Goal: Task Accomplishment & Management: Contribute content

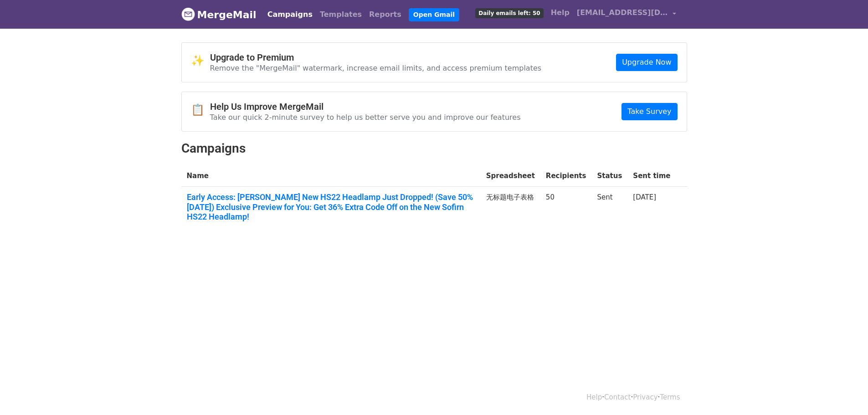
drag, startPoint x: 0, startPoint y: 0, endPoint x: 424, endPoint y: 236, distance: 485.5
click at [424, 236] on div "✨ Upgrade to Premium Remove the "MergeMail" watermark, increase email limits, a…" at bounding box center [433, 140] width 519 height 196
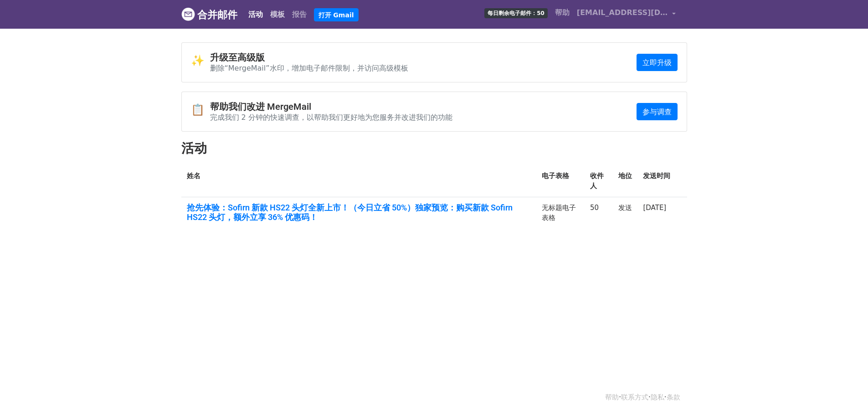
click at [276, 11] on font "模板" at bounding box center [277, 14] width 15 height 9
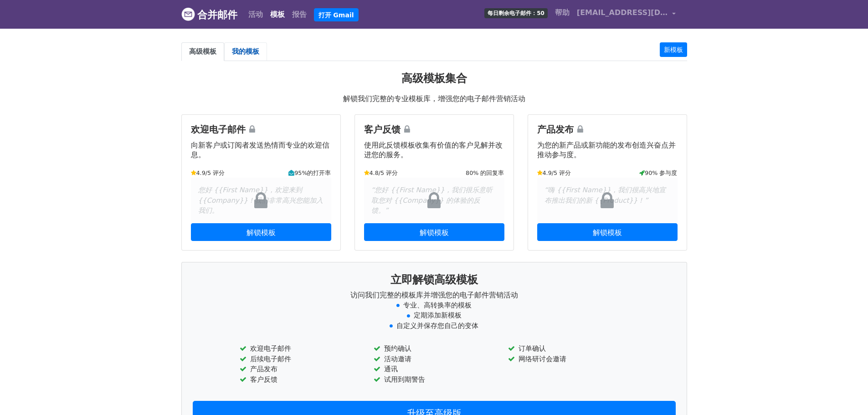
click at [243, 53] on font "我的模板" at bounding box center [245, 51] width 27 height 8
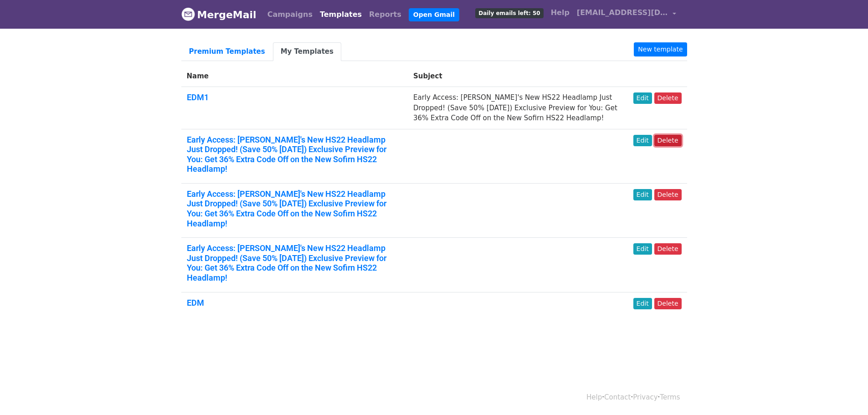
click at [666, 138] on link "Delete" at bounding box center [667, 140] width 27 height 11
click at [667, 98] on link "Delete" at bounding box center [667, 97] width 27 height 11
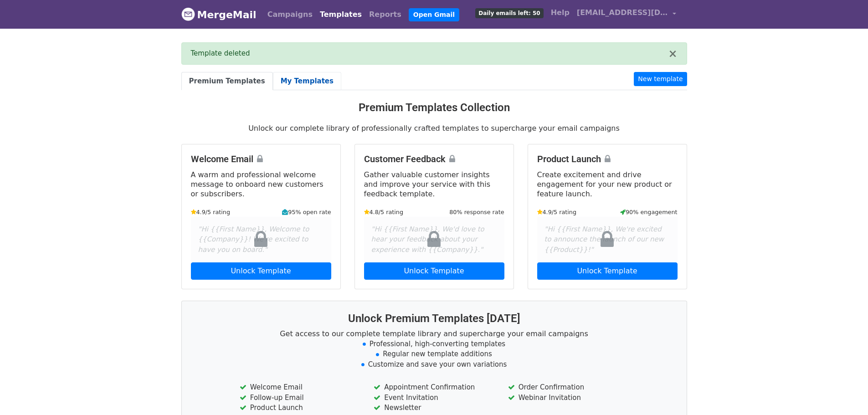
click at [302, 81] on link "My Templates" at bounding box center [307, 81] width 68 height 19
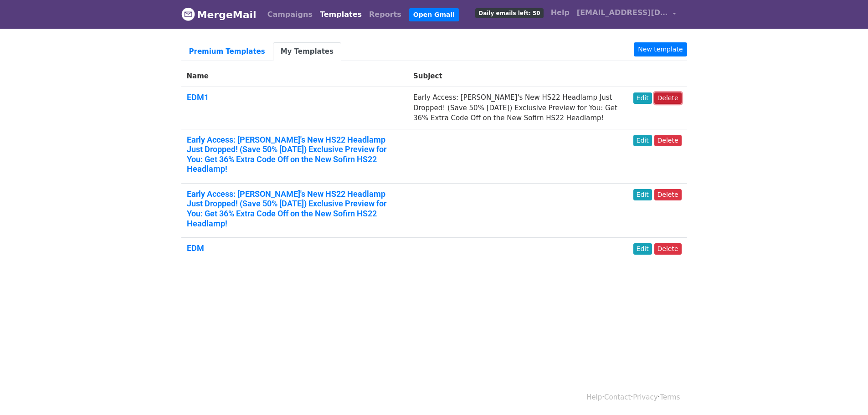
click at [664, 102] on link "Delete" at bounding box center [667, 97] width 27 height 11
click at [666, 96] on link "Delete" at bounding box center [667, 97] width 27 height 11
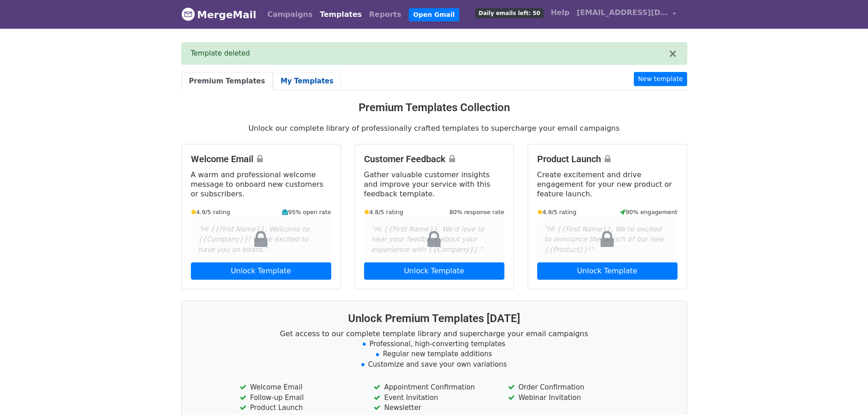
click at [286, 81] on link "My Templates" at bounding box center [307, 81] width 68 height 19
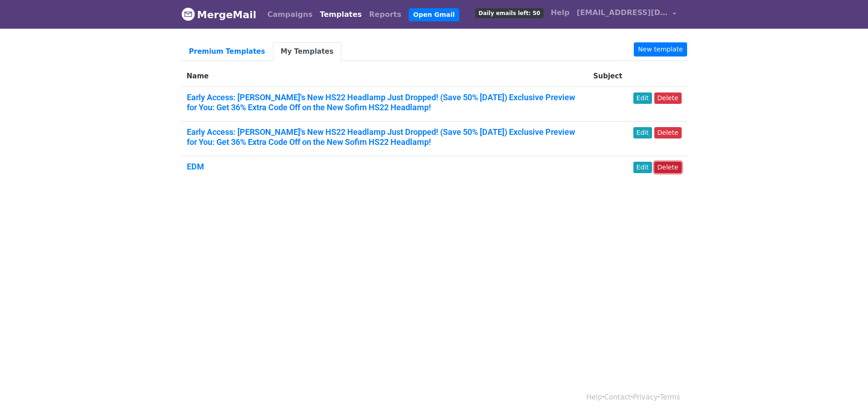
click at [673, 167] on link "Delete" at bounding box center [667, 167] width 27 height 11
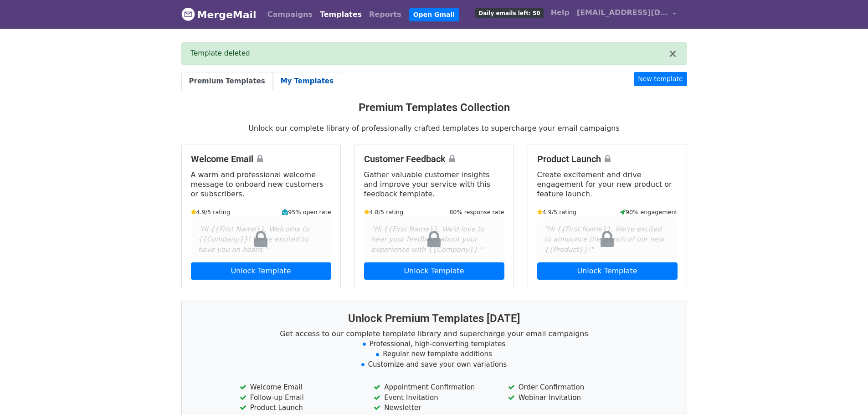
click at [290, 81] on link "My Templates" at bounding box center [307, 81] width 68 height 19
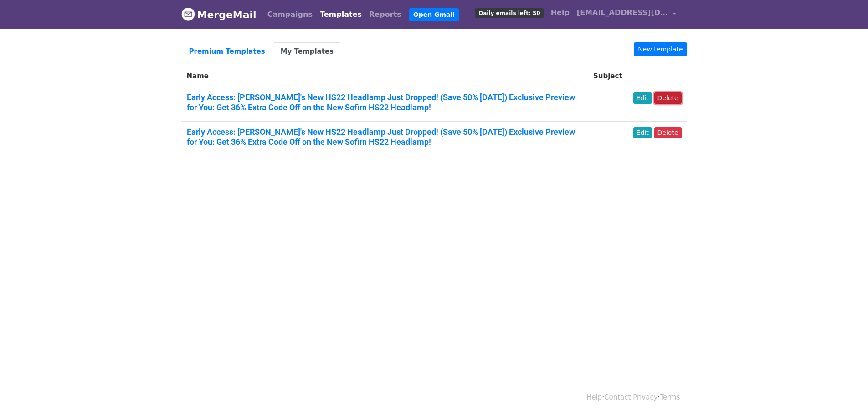
click at [669, 98] on link "Delete" at bounding box center [667, 97] width 27 height 11
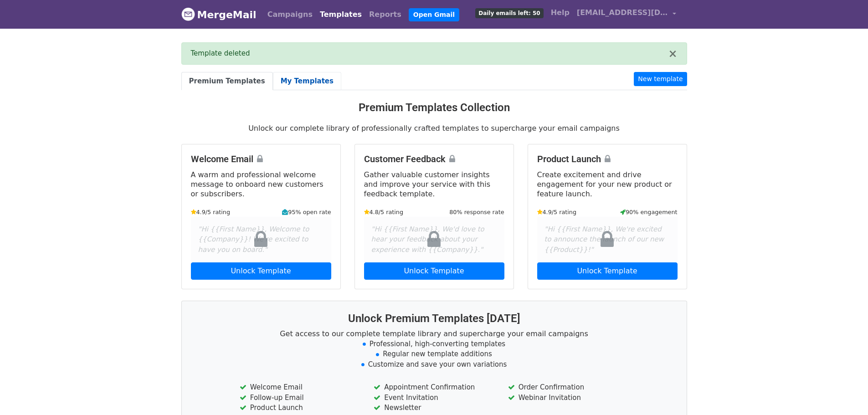
click at [308, 86] on link "My Templates" at bounding box center [307, 81] width 68 height 19
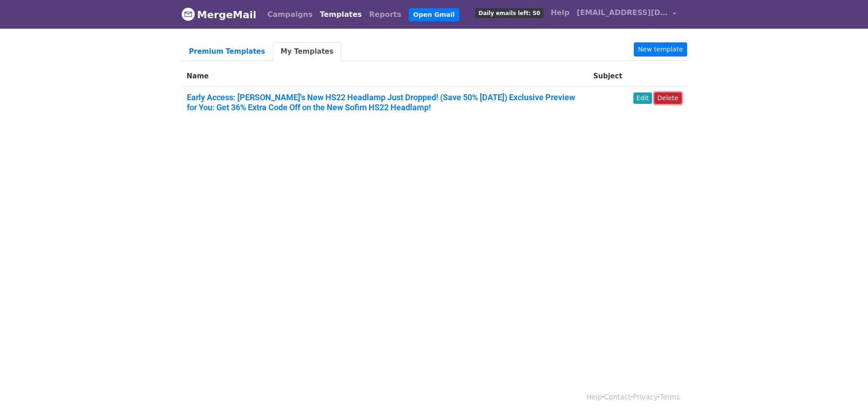
click at [660, 97] on link "Delete" at bounding box center [667, 97] width 27 height 11
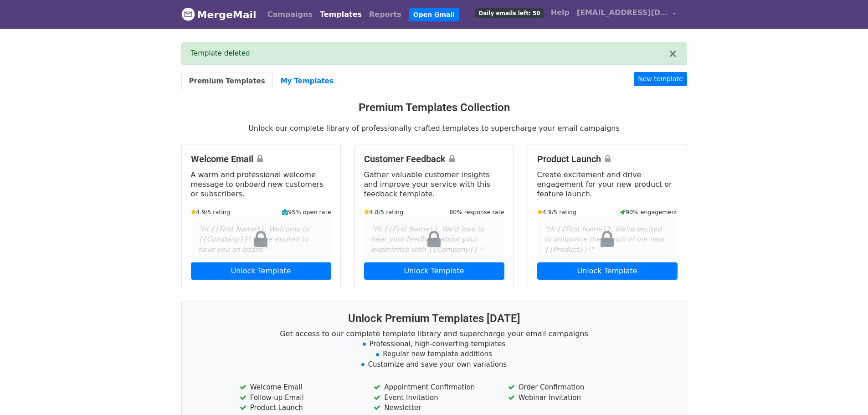
click at [744, 99] on body "MergeMail Campaigns Templates Reports Open Gmail Daily emails left: 50 Help sof…" at bounding box center [434, 264] width 868 height 528
click at [420, 16] on link "Open Gmail" at bounding box center [434, 14] width 51 height 13
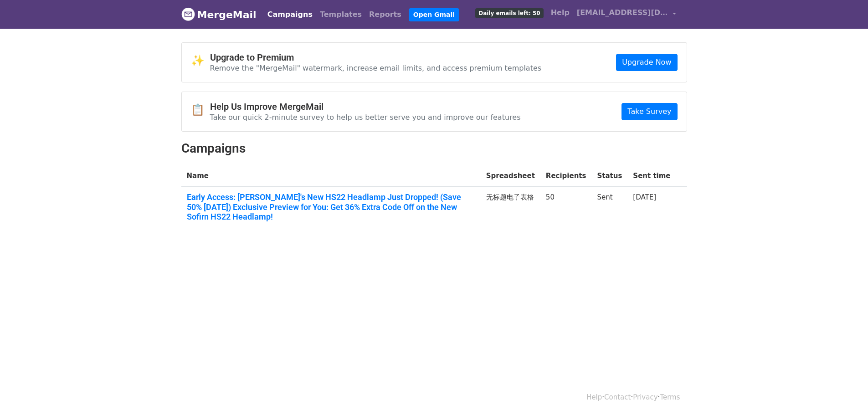
drag, startPoint x: 766, startPoint y: 2, endPoint x: 527, endPoint y: 283, distance: 368.7
click at [528, 282] on html "MergeMail Campaigns Templates Reports Open Gmail Daily emails left: 50 Help sof…" at bounding box center [434, 207] width 868 height 415
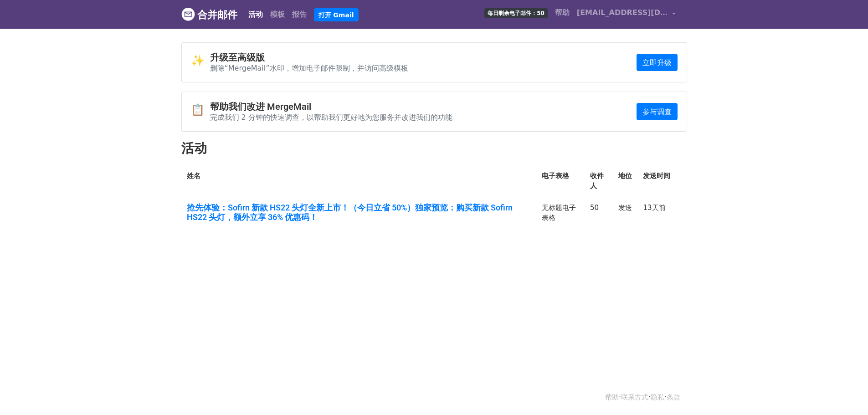
click at [197, 336] on html "合并邮件 活动 模板 报告 打开 Gmail 每日剩余电子邮件：50 帮助 sofirnjp@gmail.com 帐户 取消订阅 集成 通知设置 登出 新功能…" at bounding box center [434, 207] width 868 height 415
click at [282, 14] on font "模板" at bounding box center [277, 14] width 15 height 9
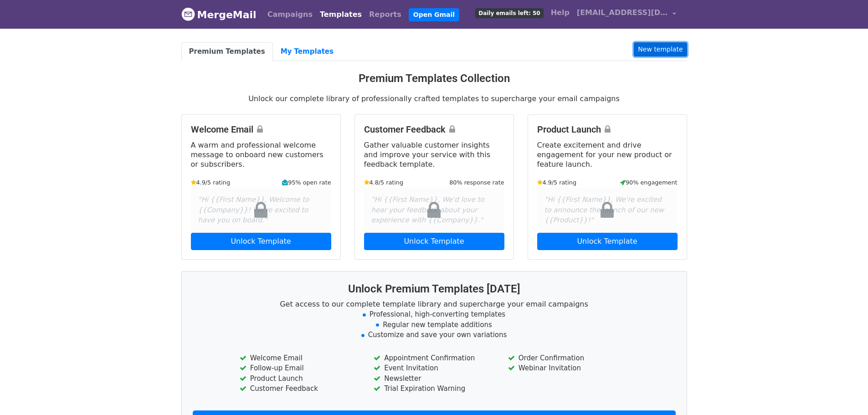
click at [658, 52] on link "New template" at bounding box center [660, 49] width 53 height 14
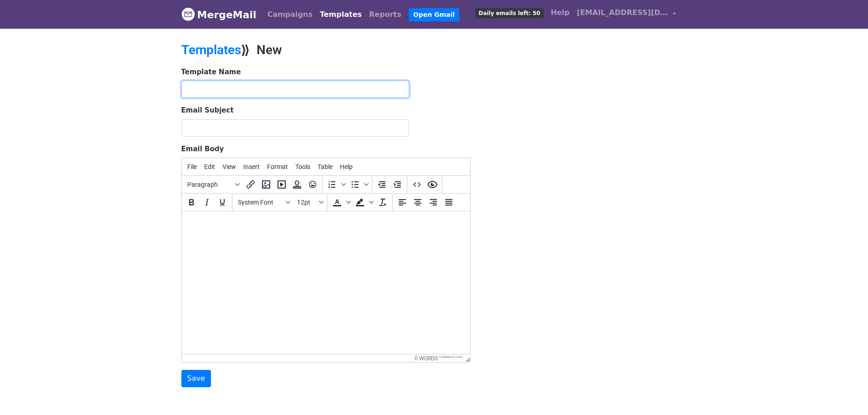
click at [231, 88] on input "text" at bounding box center [295, 89] width 228 height 17
type input "HS22 SD08"
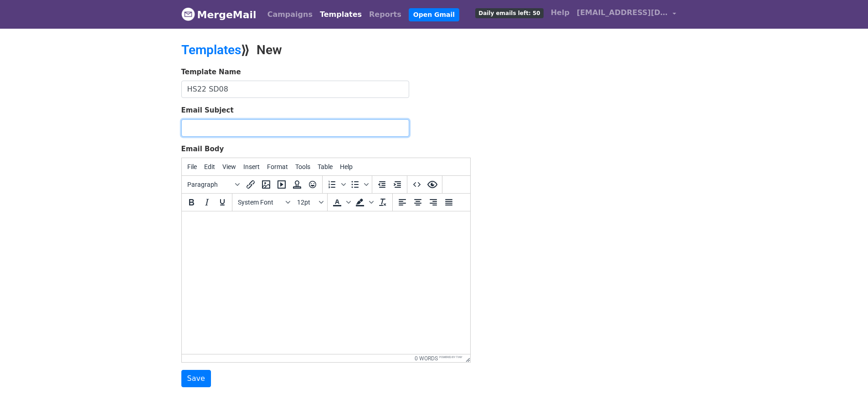
click at [259, 133] on input "Email Subject" at bounding box center [295, 127] width 228 height 17
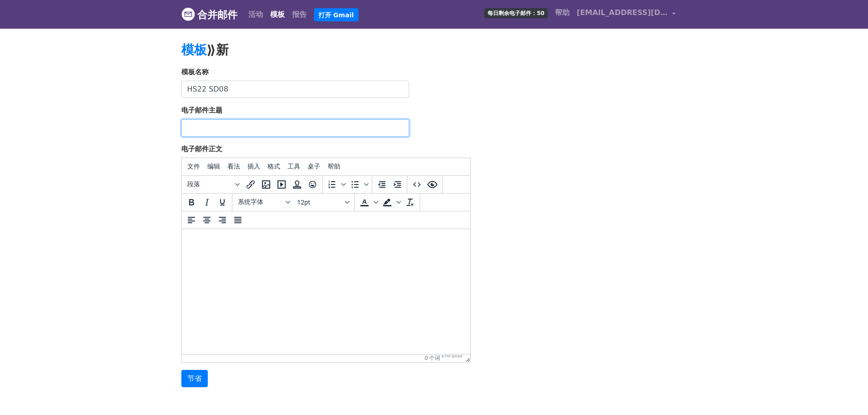
click at [261, 130] on input "电子邮件主题" at bounding box center [295, 127] width 228 height 17
paste input "🚨 Sofirn HS22 Headlamp and SD08 Dive Flashlight Fall Sale Now Live (50% off cod…"
type input "🚨 Sofirn HS22 Headlamp and SD08 Dive Flashlight Fall Sale Now Live (50% off cod…"
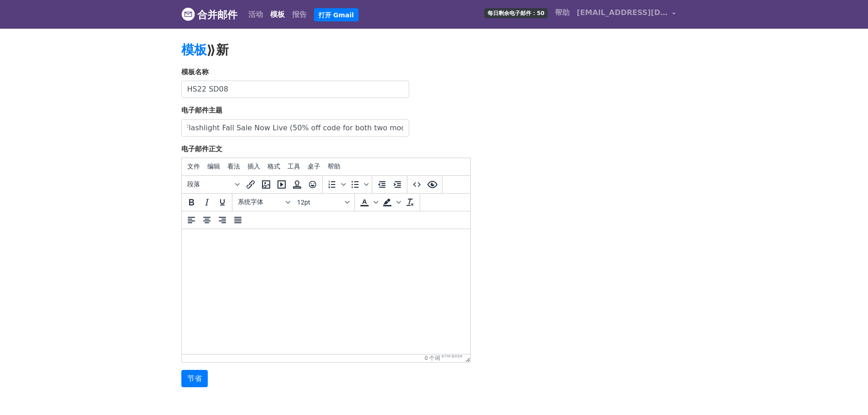
click at [216, 247] on html at bounding box center [325, 241] width 288 height 25
click at [31, 179] on body "合并邮件 活动 模板 报告 打开 Gmail 每日剩余电子邮件：50 帮助 sofirnjp@gmail.com 帐户 取消订阅 集成 通知设置 登出 新功能…" at bounding box center [434, 212] width 868 height 424
click at [240, 254] on html at bounding box center [325, 241] width 288 height 25
paste body
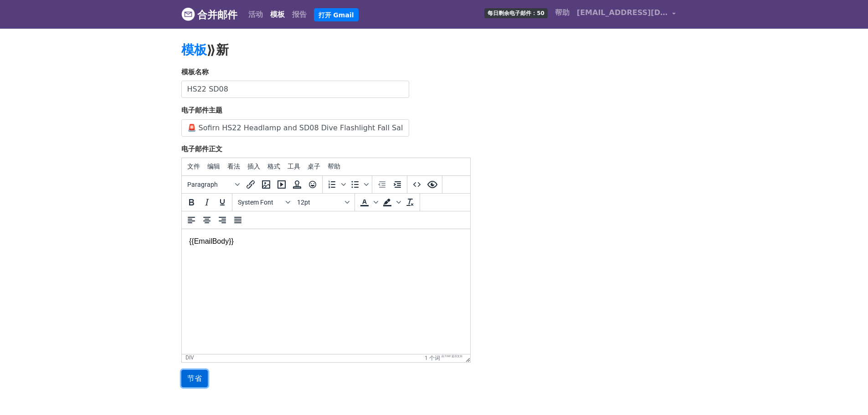
click at [197, 373] on input "节省" at bounding box center [194, 378] width 26 height 17
type input "Save"
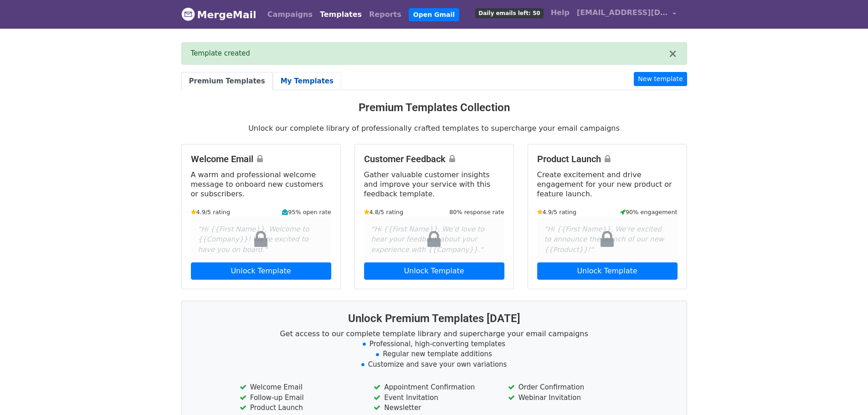
click at [306, 87] on link "My Templates" at bounding box center [307, 81] width 68 height 19
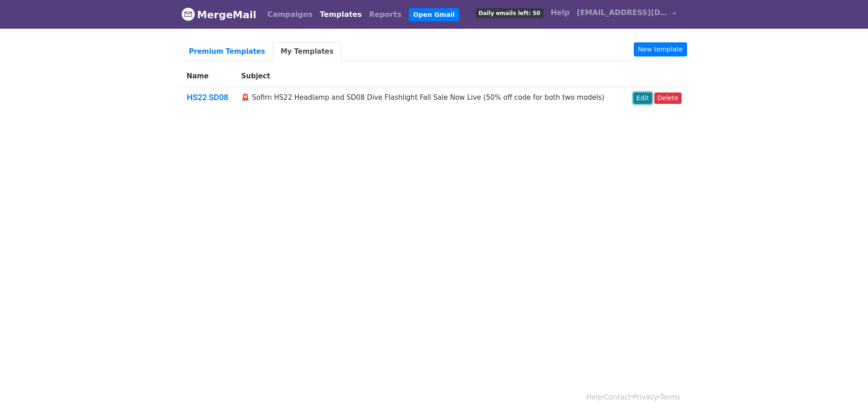
click at [641, 98] on link "Edit" at bounding box center [642, 97] width 19 height 11
